Goal: Navigation & Orientation: Go to known website

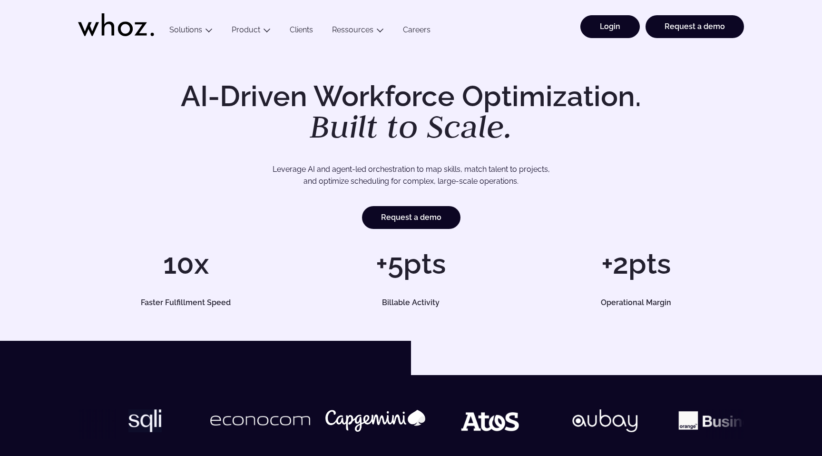
click at [607, 25] on link "Login" at bounding box center [609, 26] width 59 height 23
click at [622, 28] on link "Login" at bounding box center [609, 26] width 59 height 23
click at [593, 26] on link "Login" at bounding box center [609, 26] width 59 height 23
